Goal: Task Accomplishment & Management: Use online tool/utility

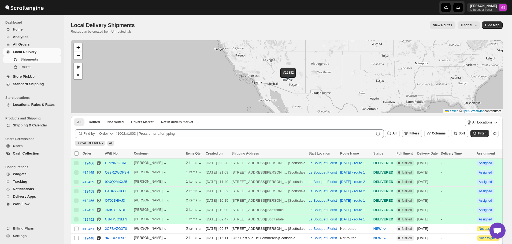
click at [419, 133] on span "Filters" at bounding box center [415, 134] width 10 height 4
click at [417, 154] on span "Add Filter" at bounding box center [419, 155] width 15 height 4
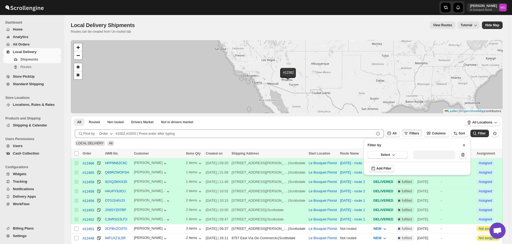
click at [382, 153] on span "Select" at bounding box center [385, 155] width 9 height 4
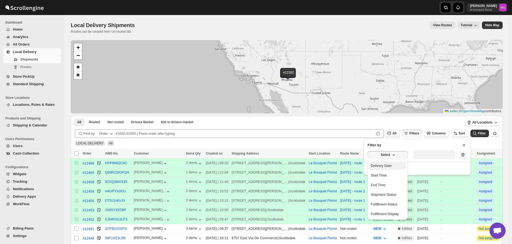
click at [384, 166] on div "Delivery Date" at bounding box center [381, 165] width 21 height 5
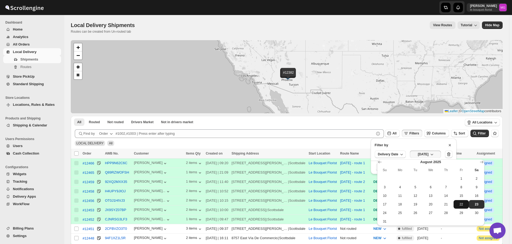
click at [463, 204] on span "22" at bounding box center [461, 205] width 11 height 4
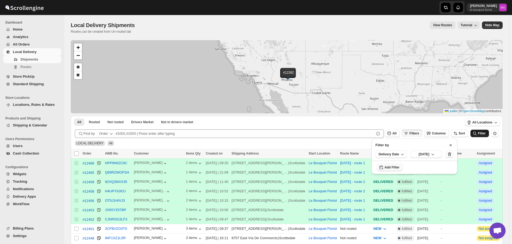
click at [486, 135] on span "Filter" at bounding box center [482, 134] width 8 height 4
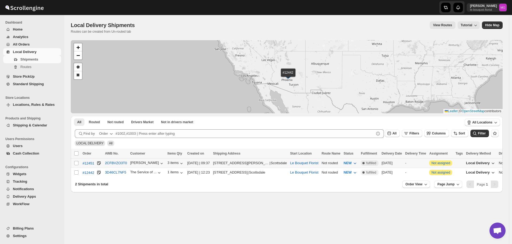
click at [74, 165] on td "Select shipment" at bounding box center [76, 163] width 10 height 9
checkbox input "true"
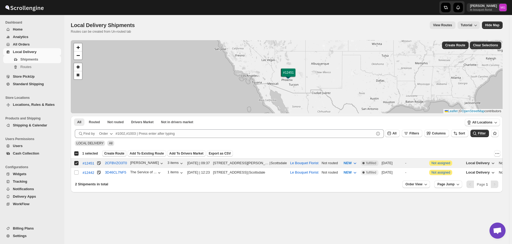
click at [118, 153] on span "Create Route" at bounding box center [114, 154] width 20 height 4
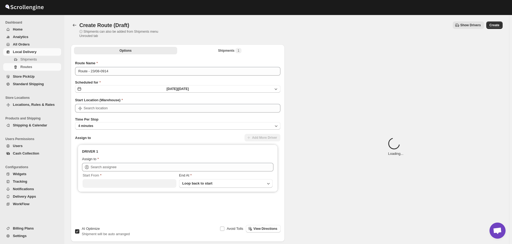
type input "Le Bouquet Florist"
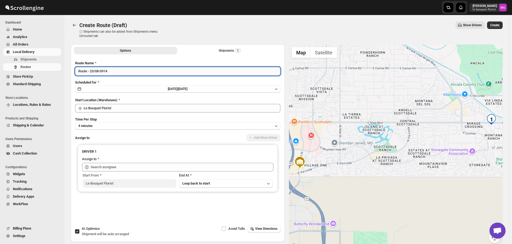
click at [119, 67] on input "Route - 23/08-0914" at bounding box center [178, 71] width 206 height 9
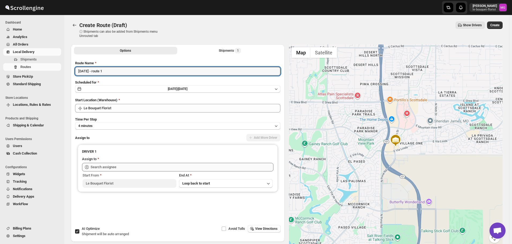
type input "[DATE] - route 1"
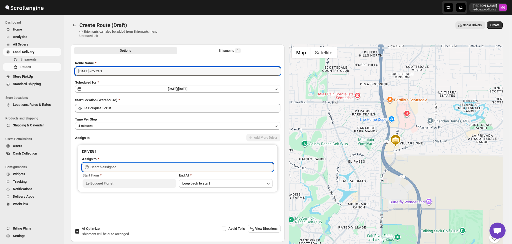
click at [108, 164] on input "text" at bounding box center [182, 167] width 183 height 9
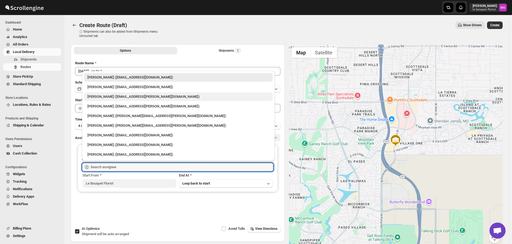
click at [113, 100] on div "[PERSON_NAME] ([EMAIL_ADDRESS][PERSON_NAME][DOMAIN_NAME])" at bounding box center [178, 97] width 189 height 9
type input "[PERSON_NAME] ([EMAIL_ADDRESS][PERSON_NAME][DOMAIN_NAME])"
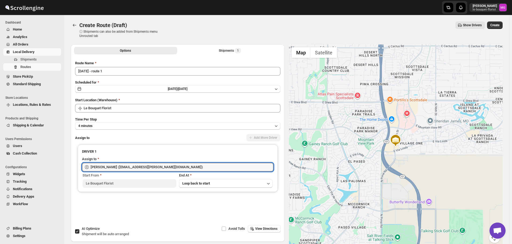
click at [90, 229] on span "AI Optimize" at bounding box center [91, 229] width 18 height 4
click at [79, 230] on input "AI Optimize Shipment will be auto arranged" at bounding box center [77, 232] width 4 height 4
checkbox input "false"
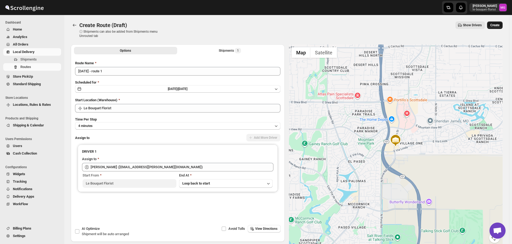
click at [500, 24] on span "Create" at bounding box center [495, 25] width 9 height 4
